Goal: Task Accomplishment & Management: Use online tool/utility

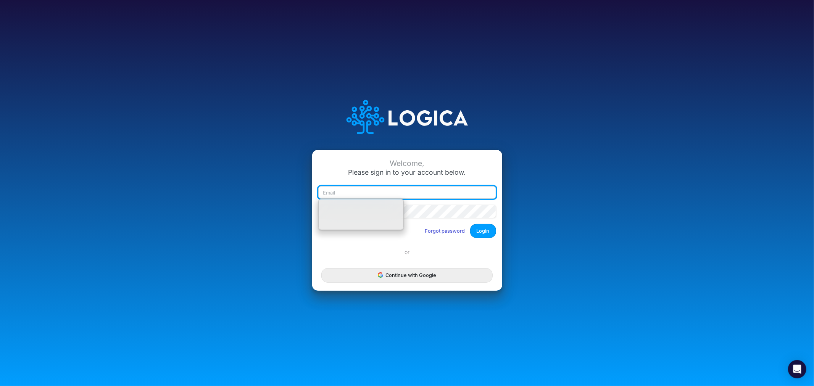
click at [412, 192] on input "email" at bounding box center [407, 192] width 178 height 13
click at [412, 195] on input "email" at bounding box center [407, 192] width 178 height 13
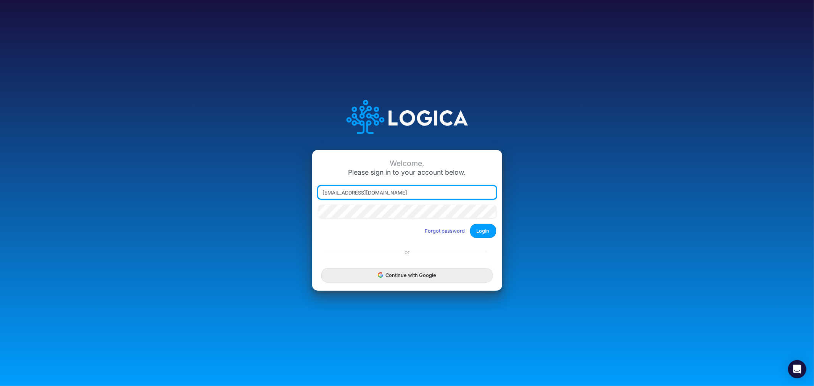
type input "[EMAIL_ADDRESS][DOMAIN_NAME]"
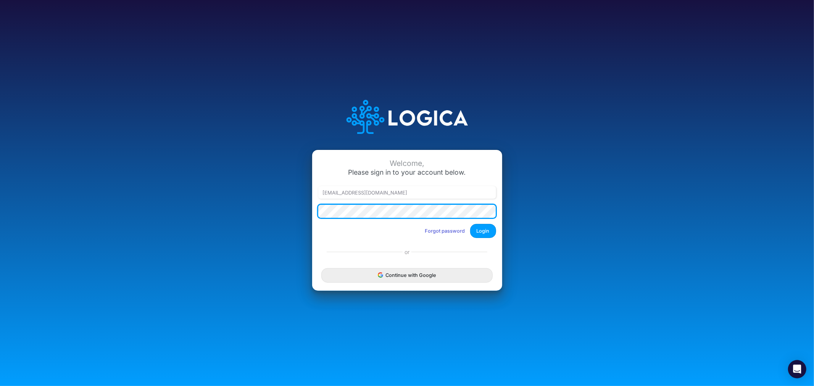
click at [470, 224] on button "Login" at bounding box center [483, 231] width 26 height 14
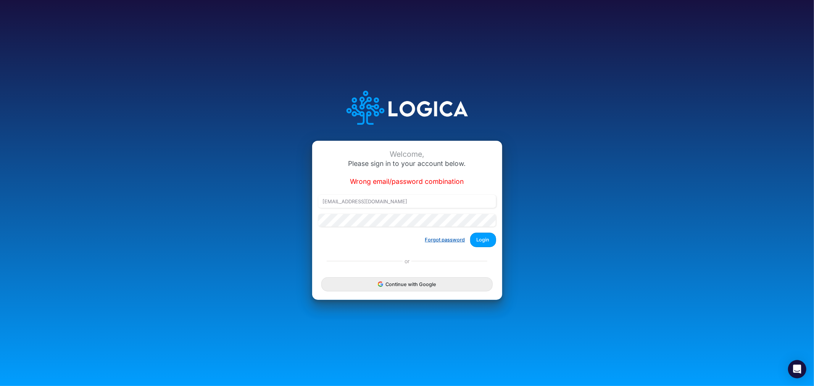
click at [453, 237] on button "Forgot password" at bounding box center [445, 239] width 50 height 13
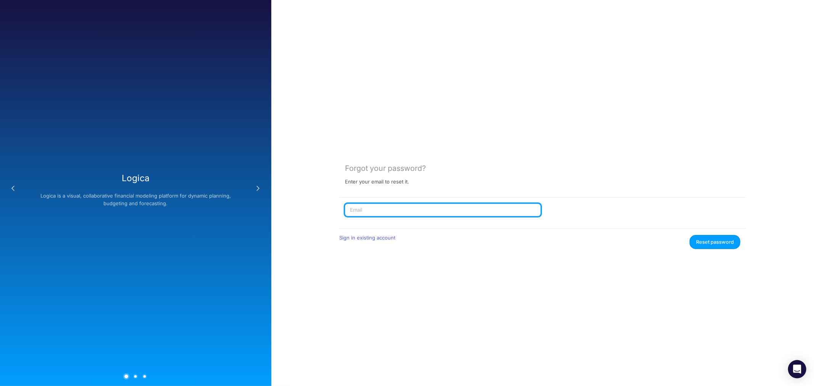
click at [419, 214] on input "text" at bounding box center [443, 210] width 196 height 13
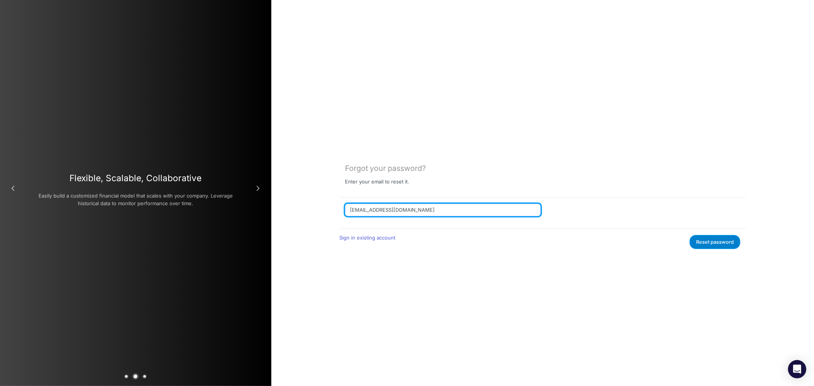
type input "[EMAIL_ADDRESS][DOMAIN_NAME]"
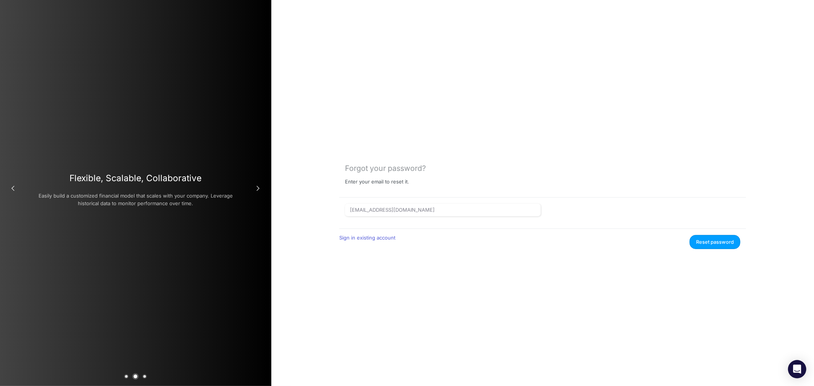
click at [717, 241] on button "Reset password" at bounding box center [714, 242] width 51 height 14
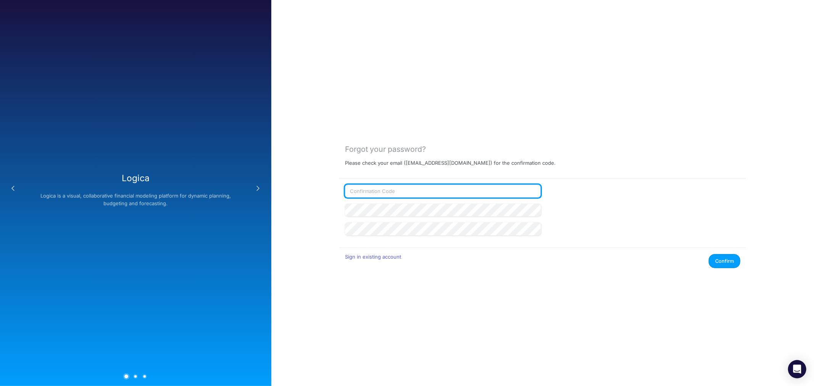
click at [389, 195] on input "text" at bounding box center [443, 191] width 196 height 13
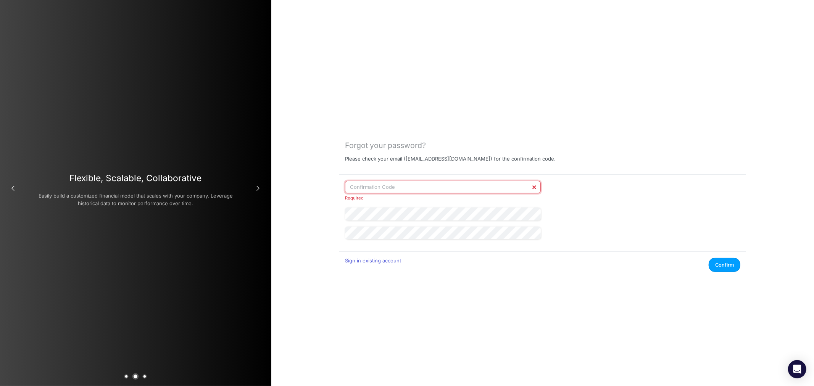
click at [376, 189] on input "text" at bounding box center [443, 187] width 196 height 13
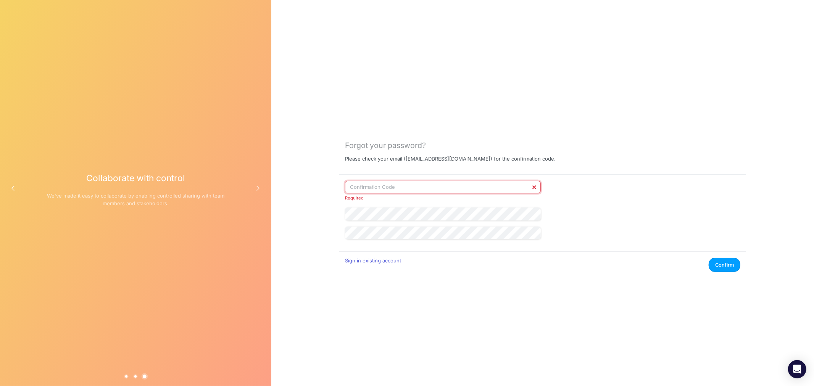
paste input "336224"
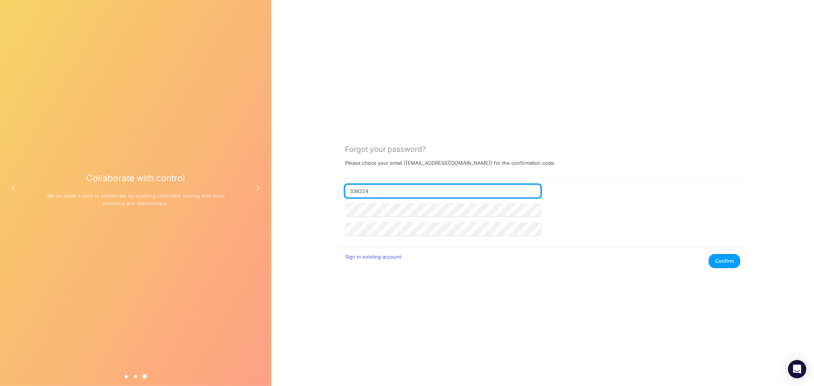
type input "336224"
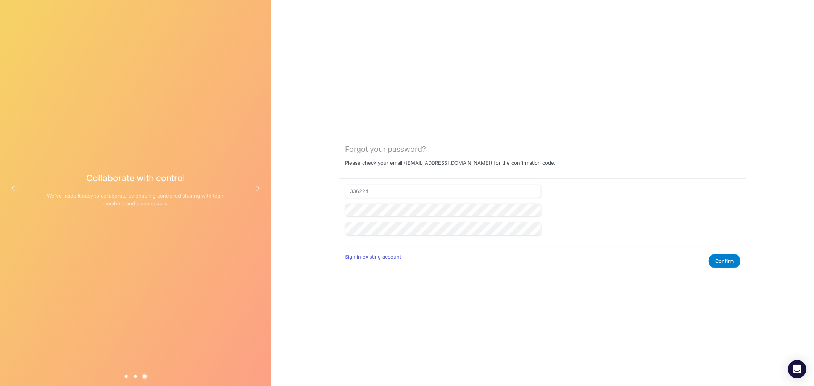
click at [723, 259] on button "Confirm" at bounding box center [724, 261] width 32 height 14
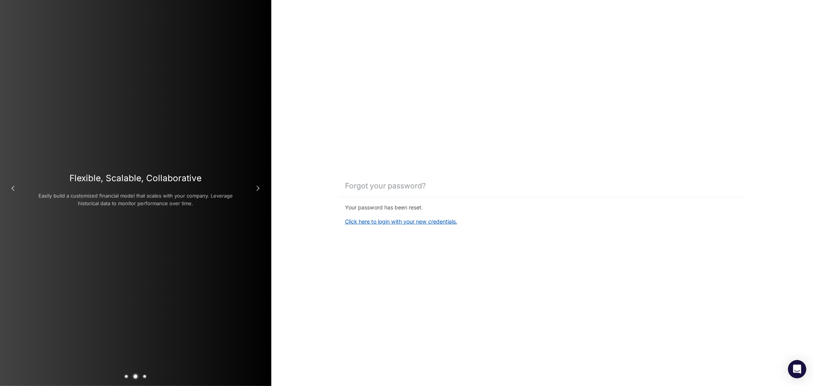
click at [373, 222] on link "Click here to login with your new credentials." at bounding box center [401, 221] width 112 height 6
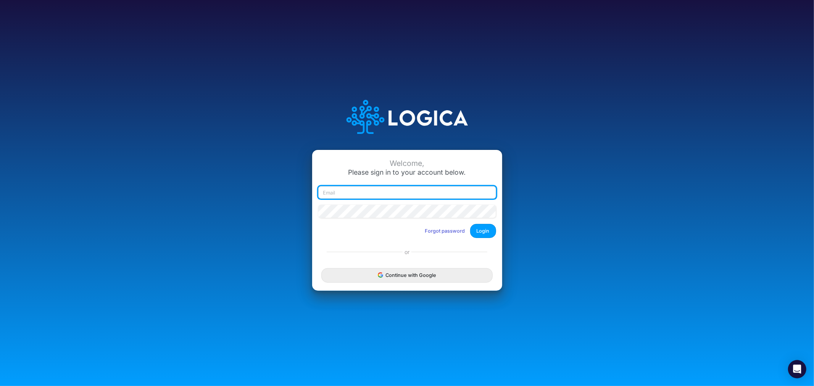
click at [333, 190] on input "email" at bounding box center [407, 192] width 178 height 13
click at [334, 191] on input "email" at bounding box center [407, 192] width 178 height 13
type input "[EMAIL_ADDRESS][DOMAIN_NAME]"
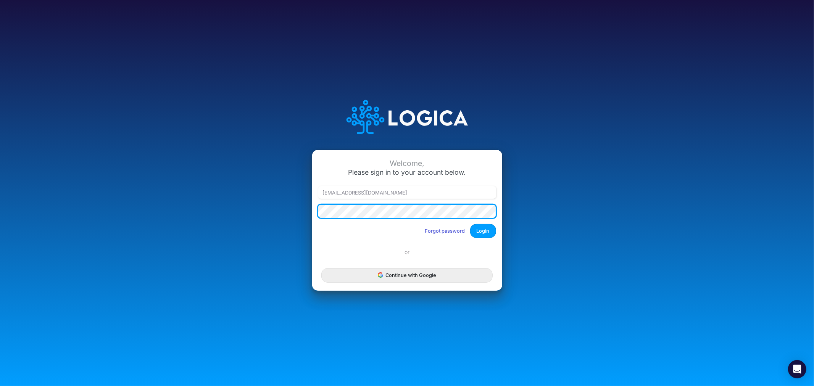
click at [470, 224] on button "Login" at bounding box center [483, 231] width 26 height 14
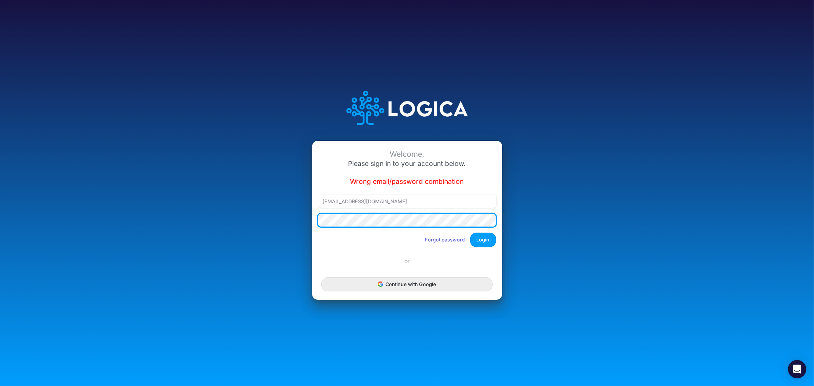
click at [251, 219] on div "Welcome, Please sign in to your account below. Wrong email/password combination…" at bounding box center [407, 192] width 542 height 235
click at [470, 233] on button "Login" at bounding box center [483, 240] width 26 height 14
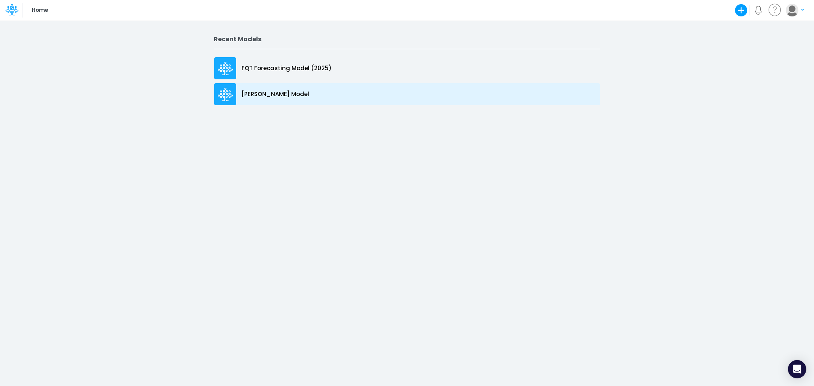
click at [227, 98] on icon at bounding box center [225, 95] width 15 height 14
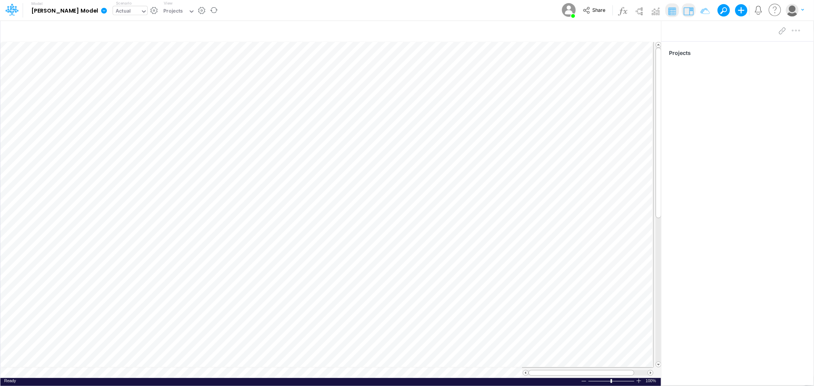
click at [140, 10] on icon at bounding box center [143, 11] width 7 height 7
click at [117, 36] on div "Forecast" at bounding box center [127, 37] width 21 height 7
click at [188, 12] on icon at bounding box center [191, 11] width 7 height 7
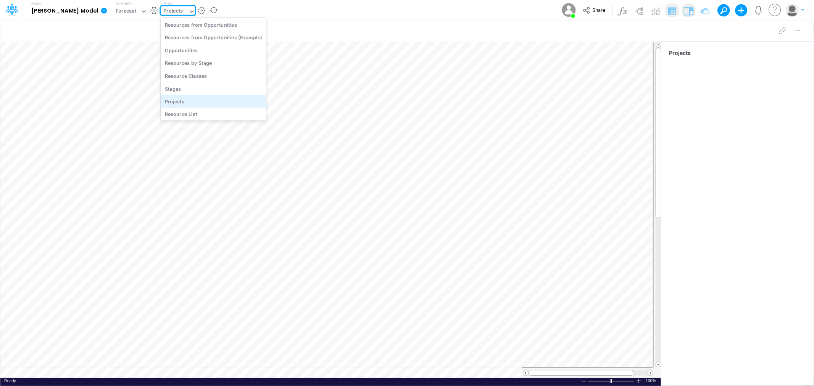
scroll to position [30, 0]
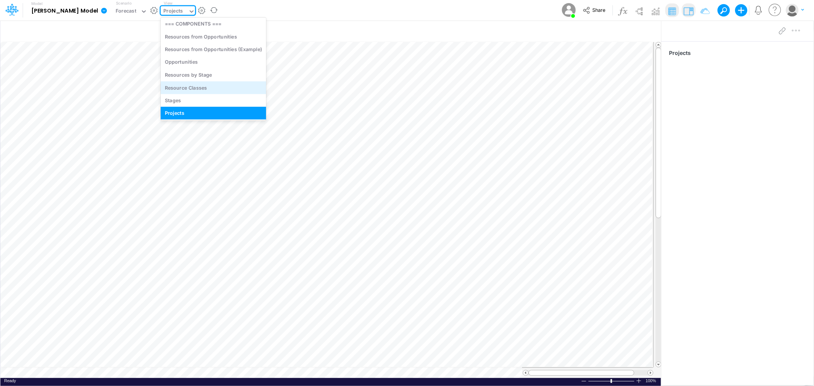
click at [174, 88] on div "Resource Classes" at bounding box center [213, 87] width 105 height 13
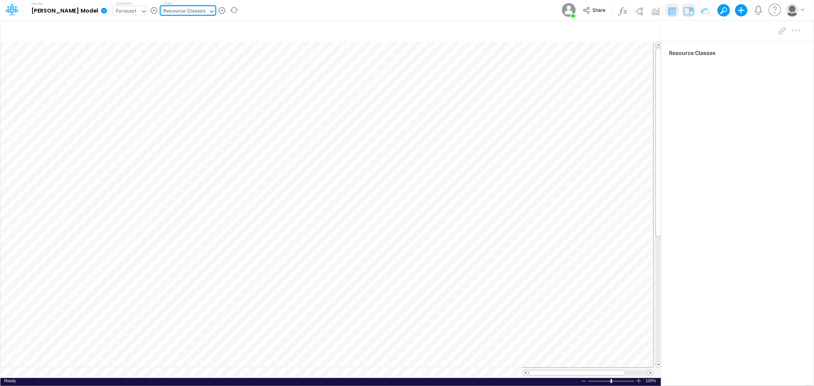
click at [140, 12] on icon at bounding box center [143, 11] width 7 height 7
click at [117, 27] on div "Actual" at bounding box center [124, 24] width 15 height 7
click at [101, 12] on icon at bounding box center [104, 11] width 6 height 6
click at [113, 12] on div "Actual" at bounding box center [126, 11] width 27 height 11
click at [117, 36] on div "Forecast" at bounding box center [127, 37] width 21 height 7
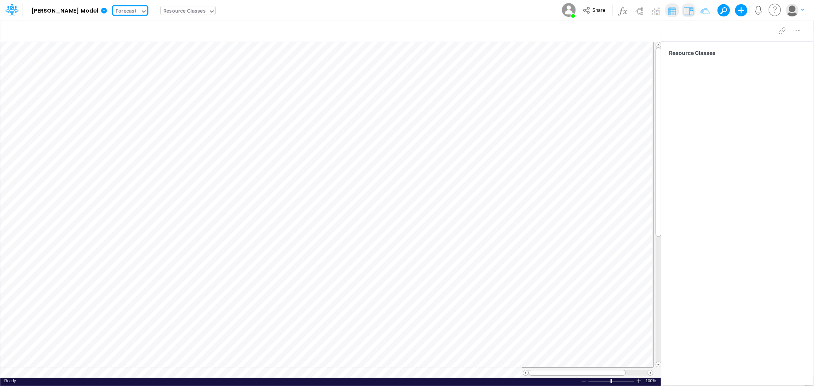
click at [168, 9] on div "Resource Classes" at bounding box center [184, 11] width 42 height 9
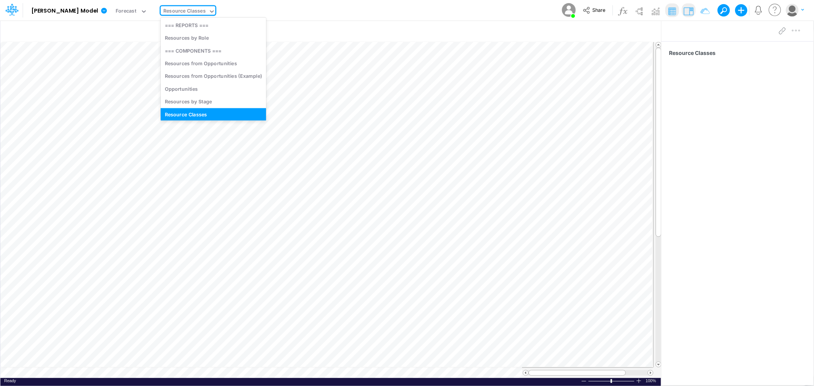
scroll to position [5, 0]
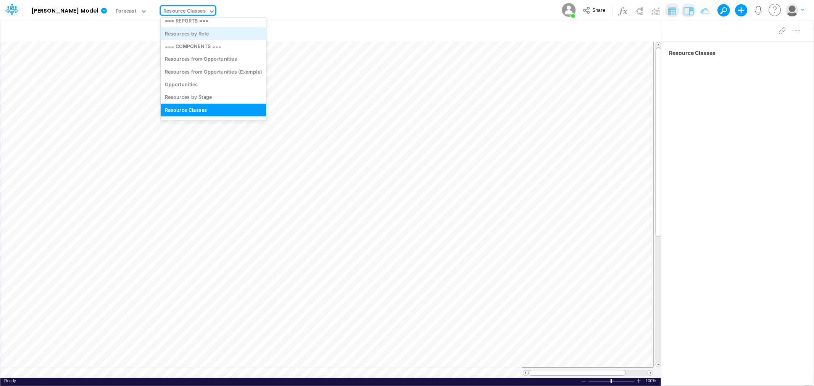
click at [166, 35] on div "Resources by Role" at bounding box center [213, 33] width 105 height 13
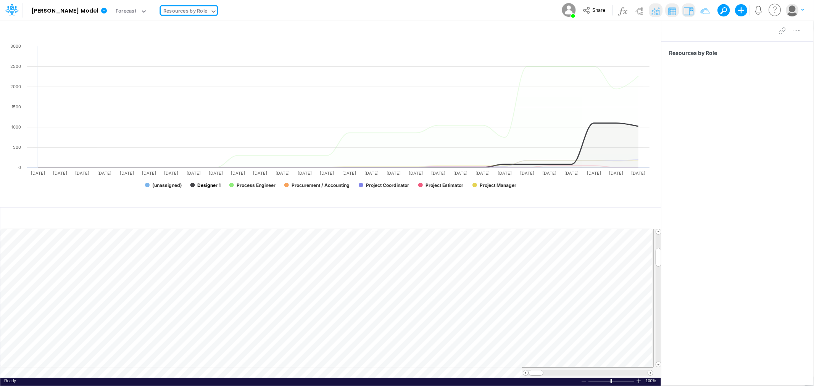
click at [208, 184] on text "Designer 1" at bounding box center [209, 185] width 23 height 6
drag, startPoint x: 172, startPoint y: 183, endPoint x: 203, endPoint y: 182, distance: 31.7
click at [173, 183] on text "(unassigned)" at bounding box center [167, 185] width 30 height 6
click at [306, 181] on rect at bounding box center [330, 118] width 645 height 153
click at [317, 183] on text "Procurement / Accounting" at bounding box center [320, 185] width 58 height 6
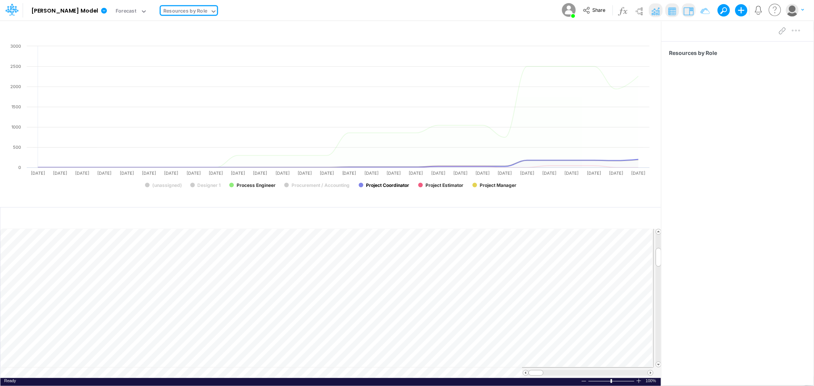
drag, startPoint x: 386, startPoint y: 185, endPoint x: 411, endPoint y: 182, distance: 25.3
click at [387, 185] on text "Project Coordinator" at bounding box center [387, 185] width 43 height 6
drag, startPoint x: 432, startPoint y: 184, endPoint x: 441, endPoint y: 184, distance: 8.8
click at [437, 184] on text "Project Estimator" at bounding box center [444, 185] width 38 height 6
click at [491, 184] on text "Project Manager" at bounding box center [497, 185] width 37 height 6
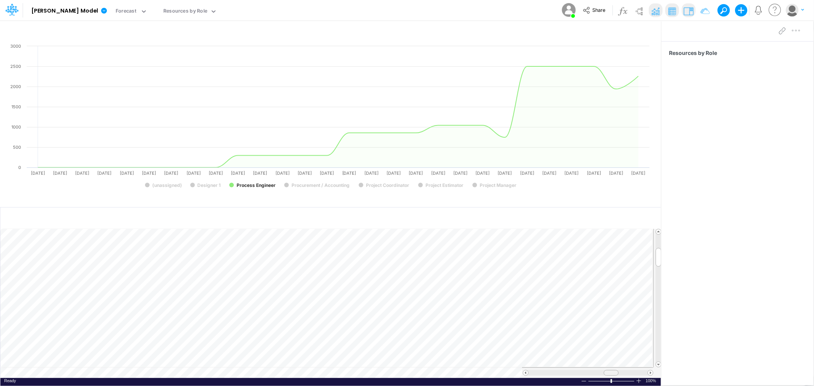
drag, startPoint x: 537, startPoint y: 372, endPoint x: 612, endPoint y: 371, distance: 75.1
click at [612, 371] on span at bounding box center [610, 372] width 5 height 5
drag, startPoint x: 612, startPoint y: 374, endPoint x: 630, endPoint y: 371, distance: 17.9
click at [630, 371] on span at bounding box center [627, 372] width 5 height 5
drag, startPoint x: 626, startPoint y: 373, endPoint x: 621, endPoint y: 373, distance: 4.6
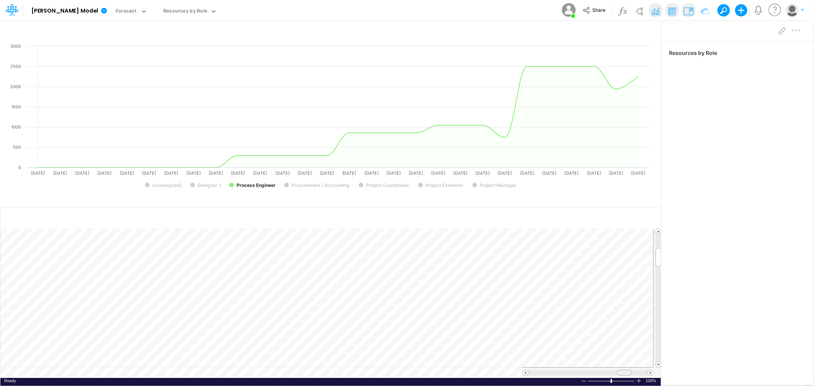
click at [621, 373] on div at bounding box center [624, 373] width 15 height 6
click at [113, 11] on div "Forecast" at bounding box center [126, 11] width 27 height 11
click at [117, 25] on div "Actual" at bounding box center [147, 24] width 60 height 7
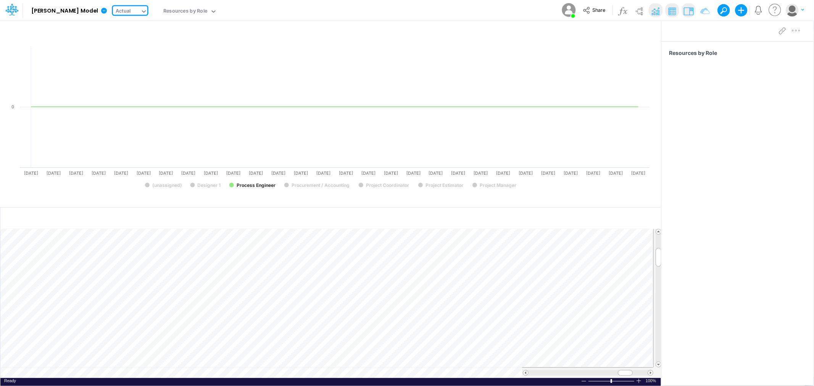
click at [140, 9] on icon at bounding box center [143, 11] width 7 height 7
click at [113, 42] on div "Forecast" at bounding box center [147, 38] width 69 height 13
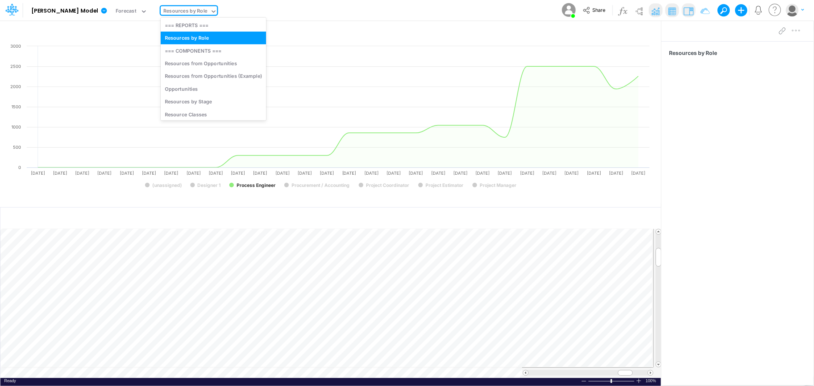
click at [209, 9] on input "text" at bounding box center [209, 11] width 1 height 7
click at [187, 61] on div "Resources from Opportunities" at bounding box center [213, 63] width 105 height 13
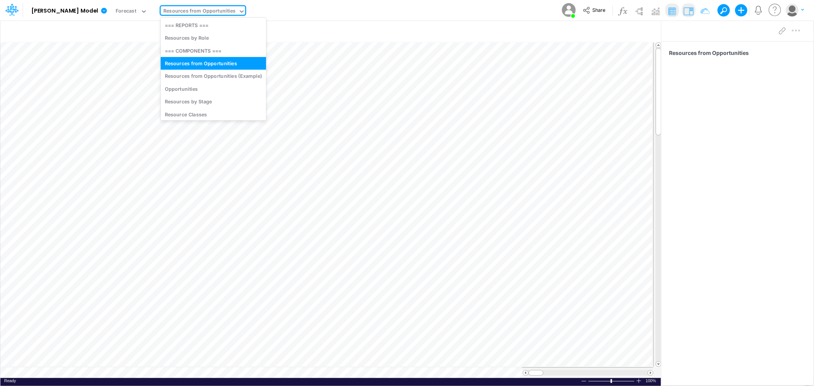
click at [240, 12] on icon at bounding box center [242, 11] width 4 height 2
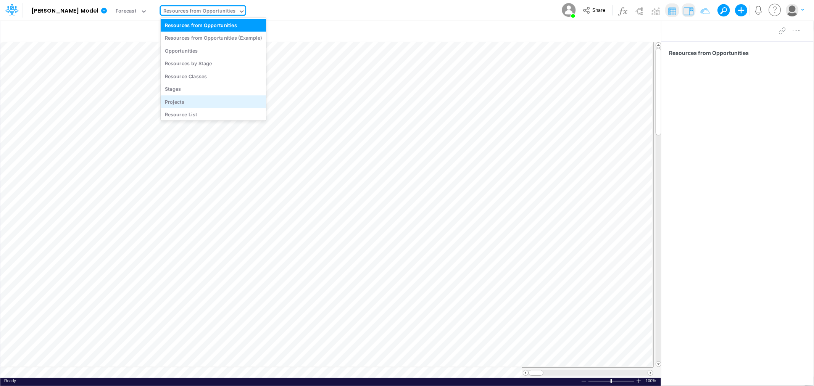
click at [161, 100] on div "Projects" at bounding box center [213, 101] width 105 height 13
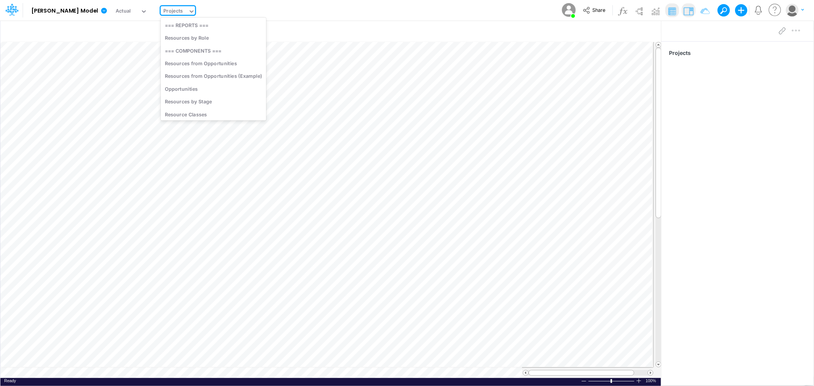
click at [188, 8] on icon at bounding box center [191, 11] width 7 height 7
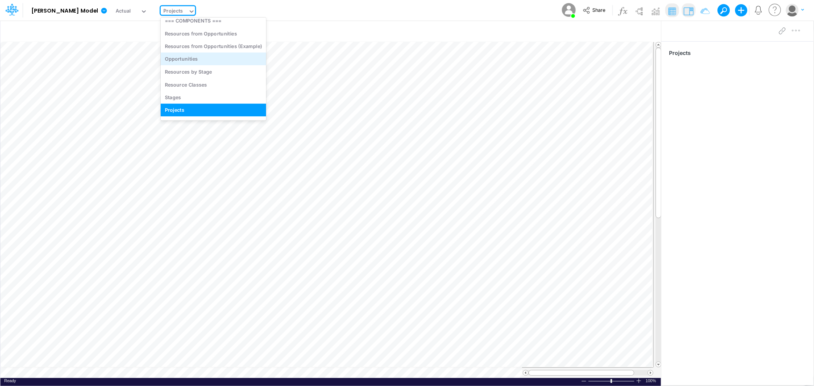
click at [161, 56] on div "Opportunities" at bounding box center [213, 59] width 105 height 13
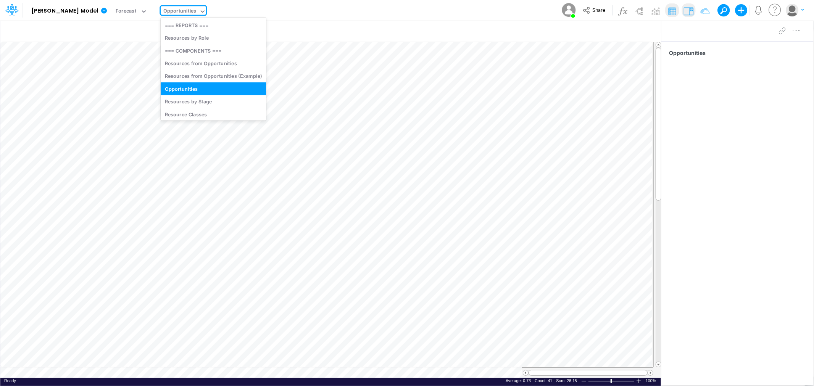
click at [201, 10] on icon at bounding box center [203, 11] width 4 height 2
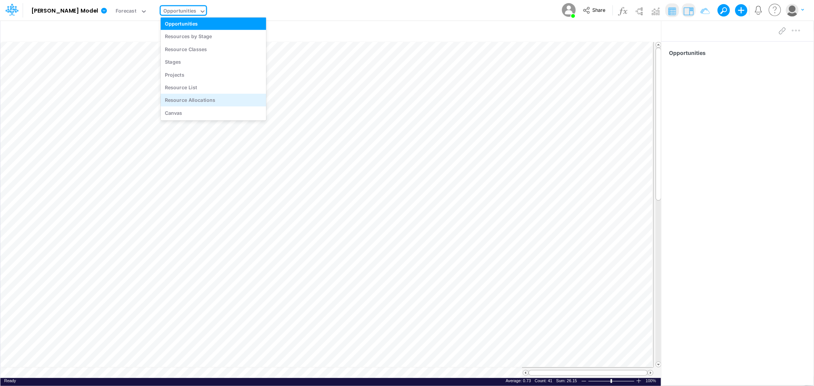
click at [163, 98] on div "Resource Allocations" at bounding box center [213, 100] width 105 height 13
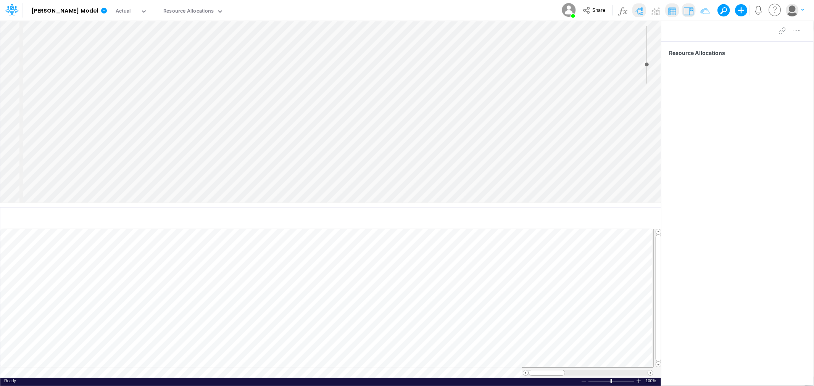
type input "0"
click at [647, 64] on input "range" at bounding box center [647, 54] width 10 height 57
click at [107, 374] on td at bounding box center [326, 372] width 653 height 11
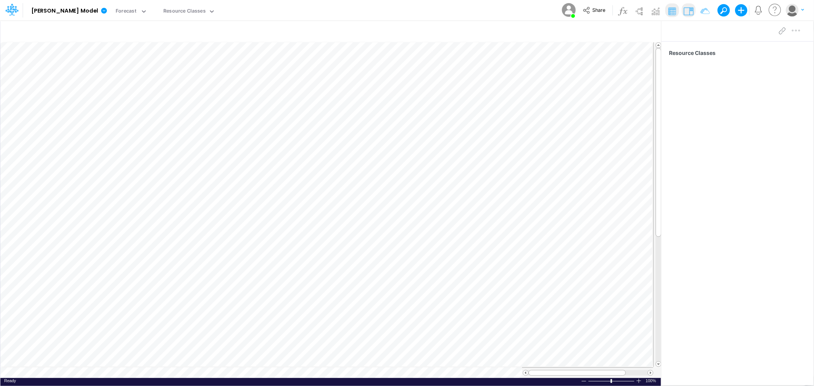
click at [145, 368] on table at bounding box center [330, 210] width 661 height 336
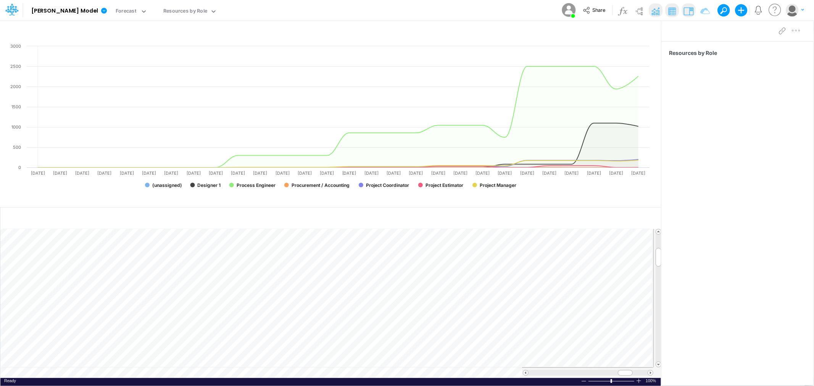
click at [48, 373] on td at bounding box center [326, 372] width 653 height 11
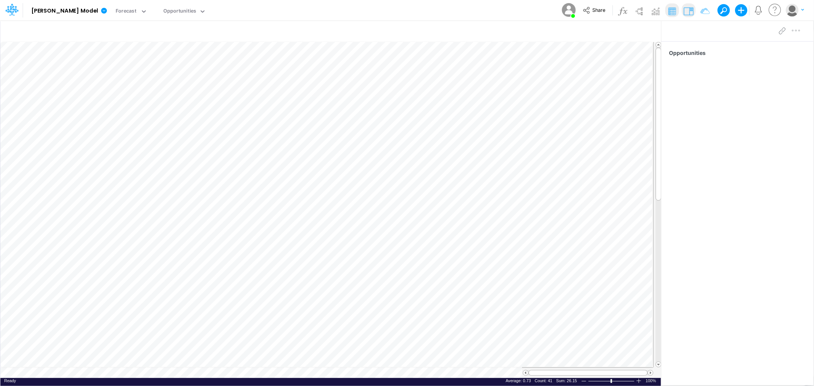
click at [310, 373] on table at bounding box center [330, 210] width 661 height 336
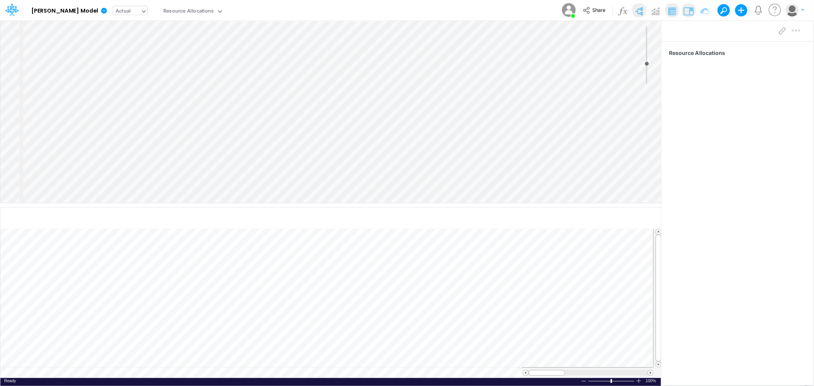
click at [140, 10] on icon at bounding box center [143, 11] width 7 height 7
click at [119, 39] on div "Forecast" at bounding box center [147, 37] width 60 height 7
click at [58, 13] on b "Ryan's Model" at bounding box center [64, 11] width 67 height 7
click at [101, 12] on icon at bounding box center [104, 11] width 6 height 6
click at [217, 8] on icon at bounding box center [220, 11] width 7 height 7
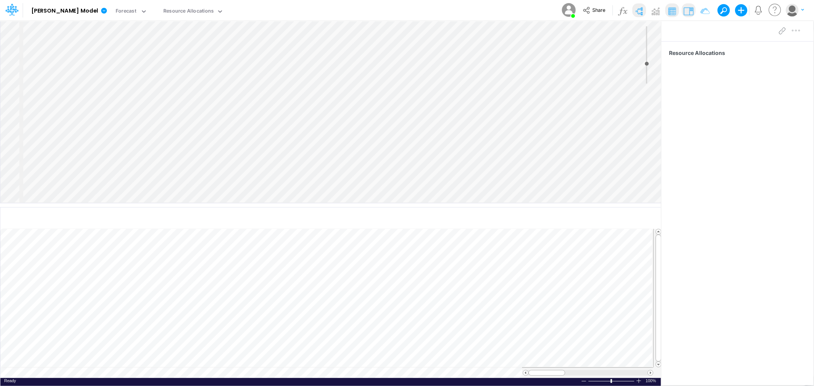
select select "Horizontal"
click at [656, 11] on img at bounding box center [655, 11] width 12 height 12
click at [8, 9] on icon at bounding box center [11, 9] width 13 height 13
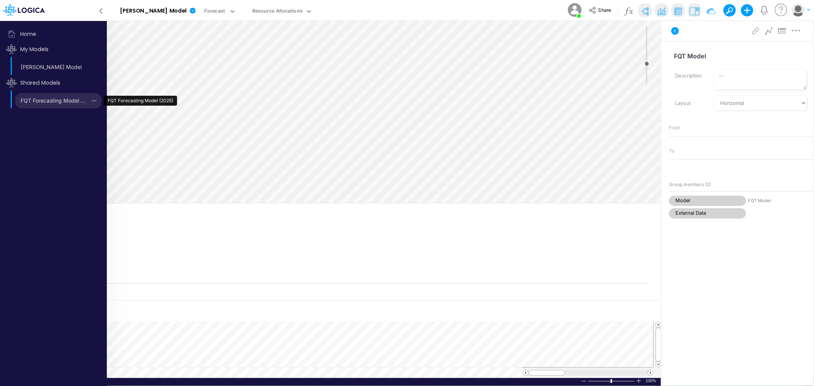
click at [52, 102] on link "FQT Forecasting Model (2025)" at bounding box center [50, 101] width 71 height 12
